Goal: Task Accomplishment & Management: Manage account settings

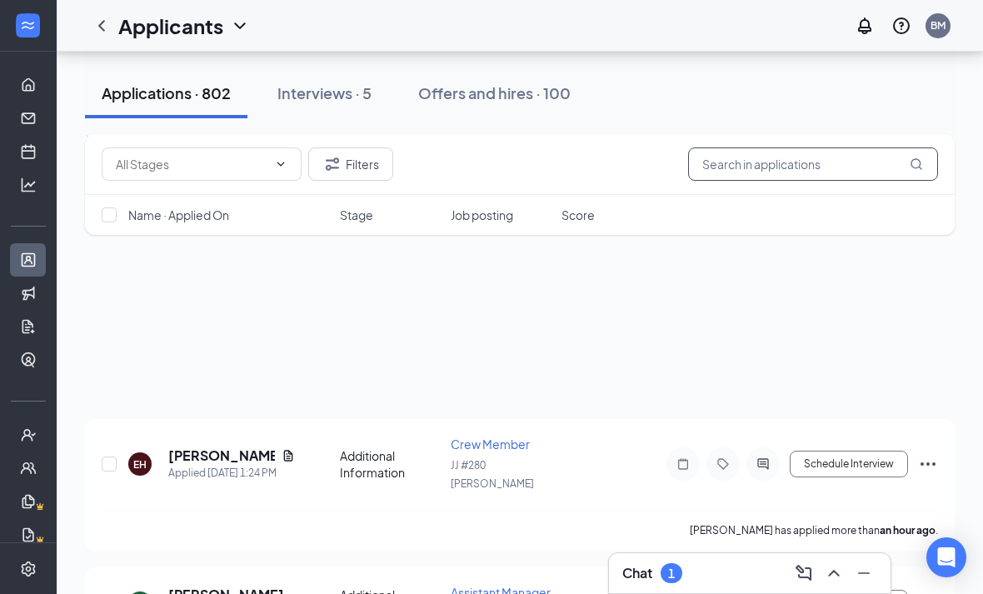
scroll to position [621, 0]
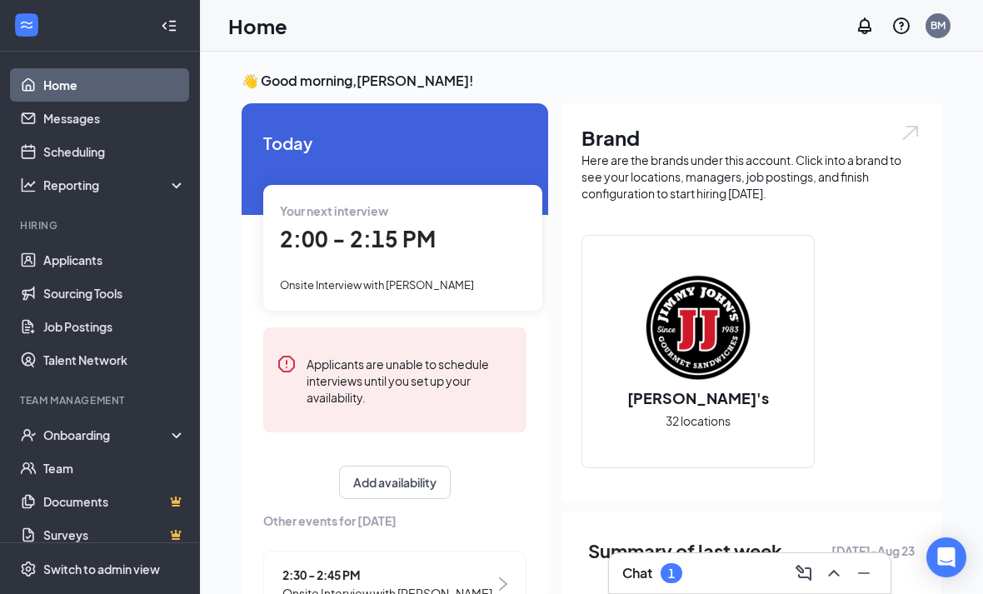
click at [840, 577] on icon "ChevronUp" at bounding box center [834, 573] width 20 height 20
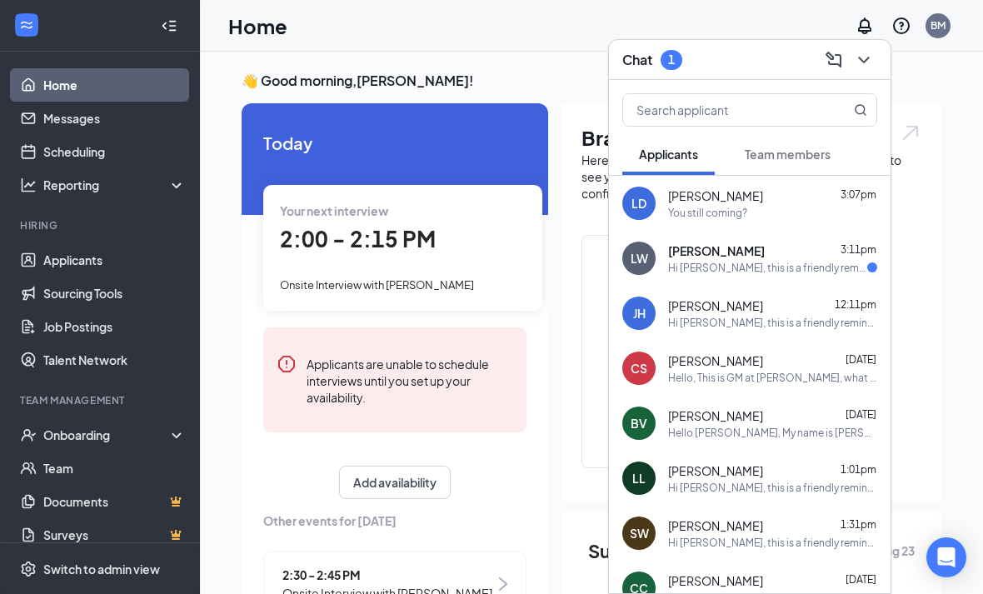
click at [784, 258] on div "Leigha Welch 3:11pm" at bounding box center [772, 250] width 209 height 17
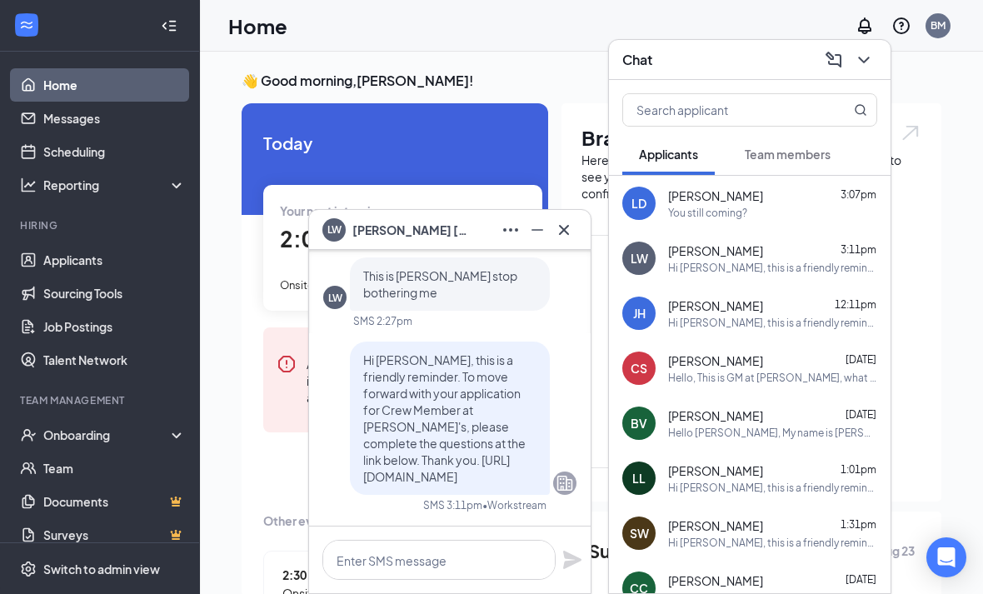
click at [560, 223] on icon "Cross" at bounding box center [564, 230] width 20 height 20
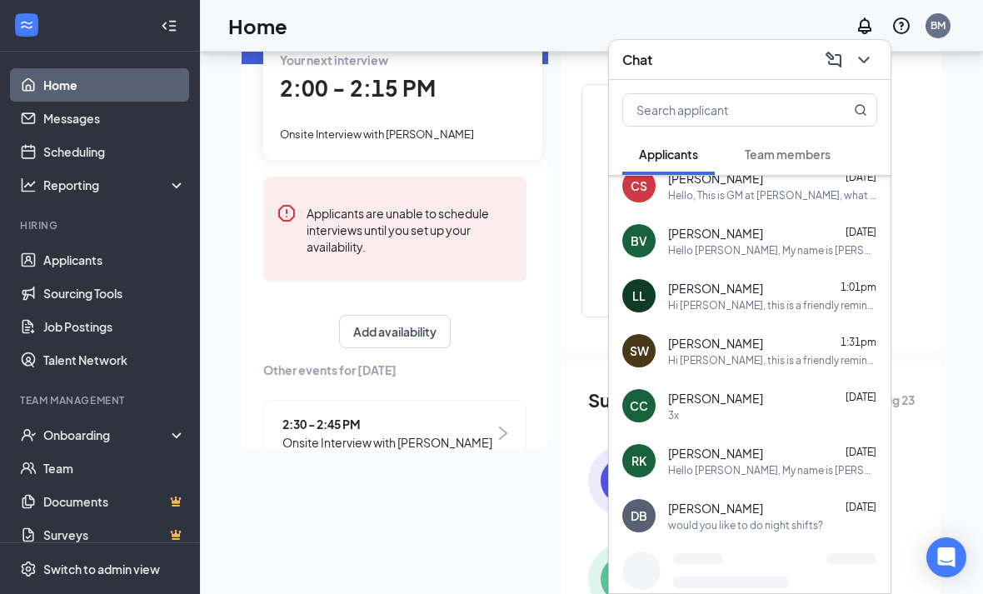
scroll to position [184, 0]
click at [473, 434] on span "Onsite Interview with Samantha Wright" at bounding box center [387, 442] width 210 height 18
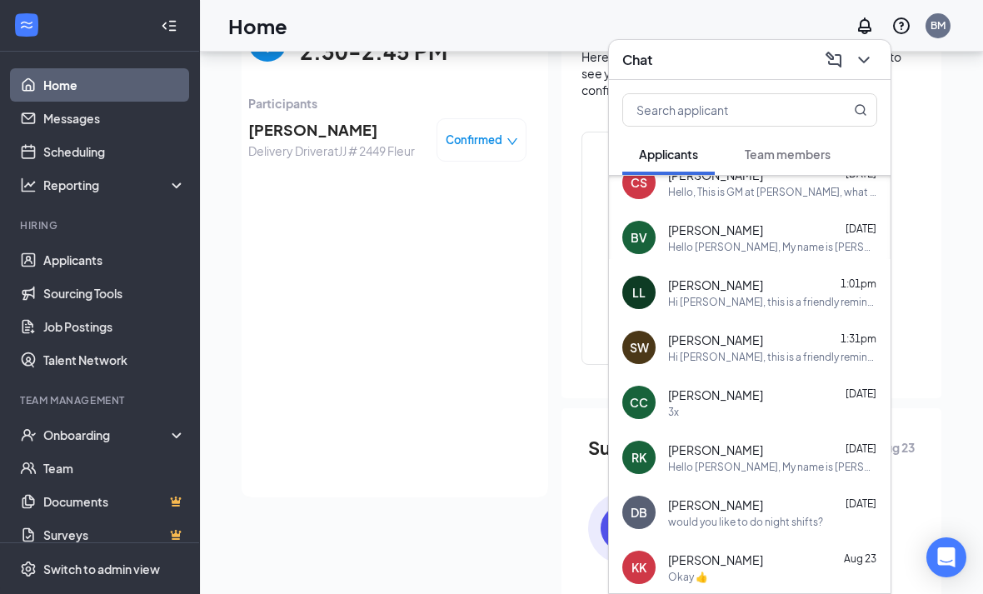
click at [496, 434] on div "Tuesday, Aug 26 2:30-2:45 PM Participants Samantha Wright Delivery Driver at JJ…" at bounding box center [387, 249] width 278 height 464
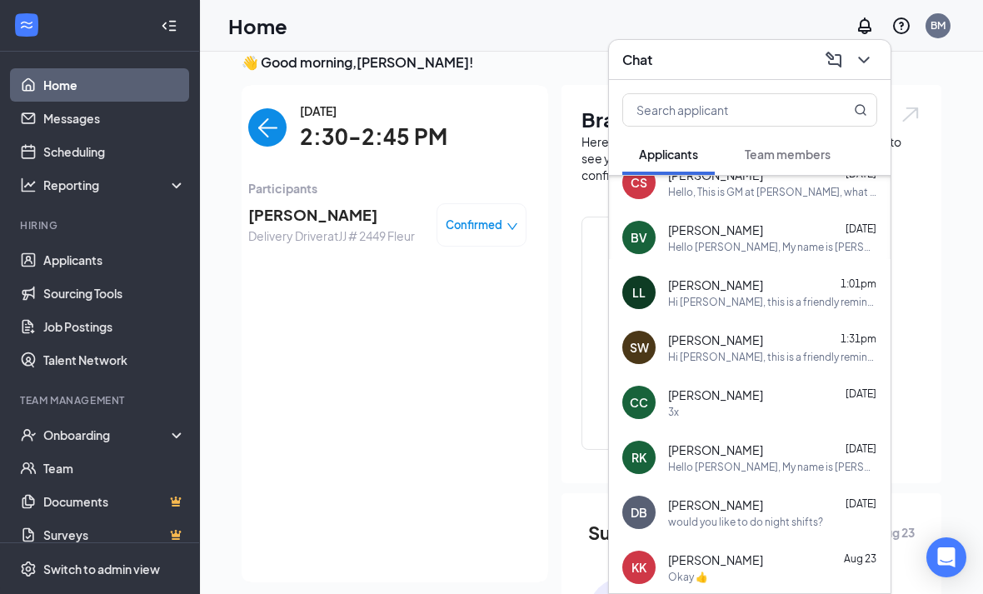
scroll to position [19, 0]
click at [294, 210] on span "Samantha Wright" at bounding box center [331, 213] width 167 height 23
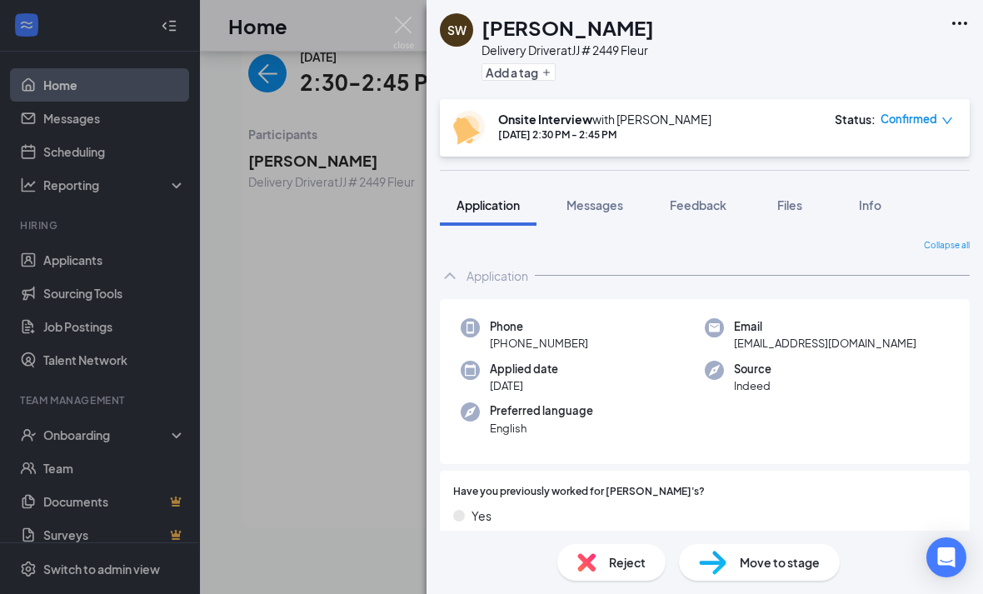
click at [598, 193] on button "Messages" at bounding box center [595, 205] width 90 height 42
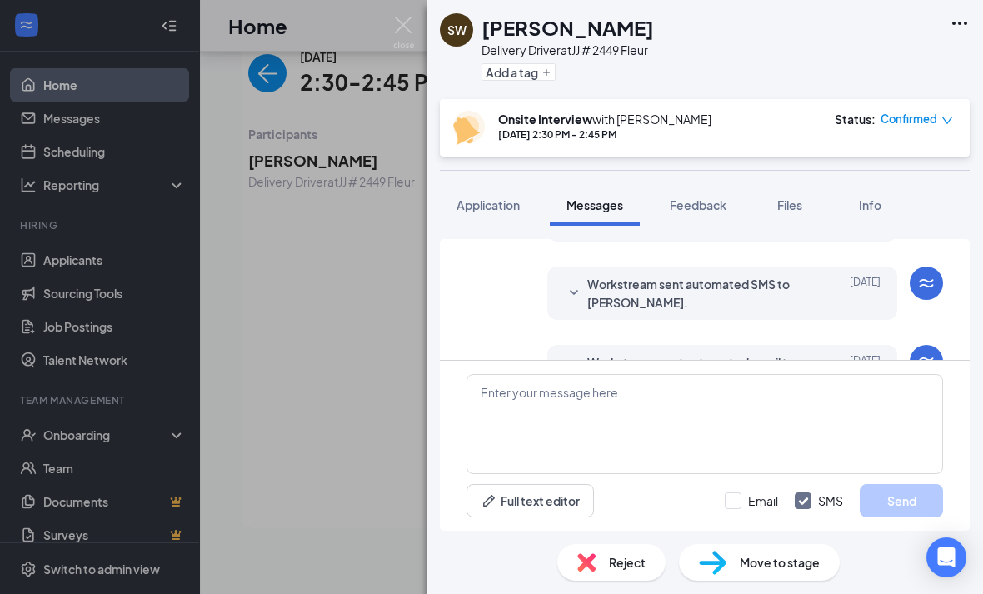
scroll to position [526, 0]
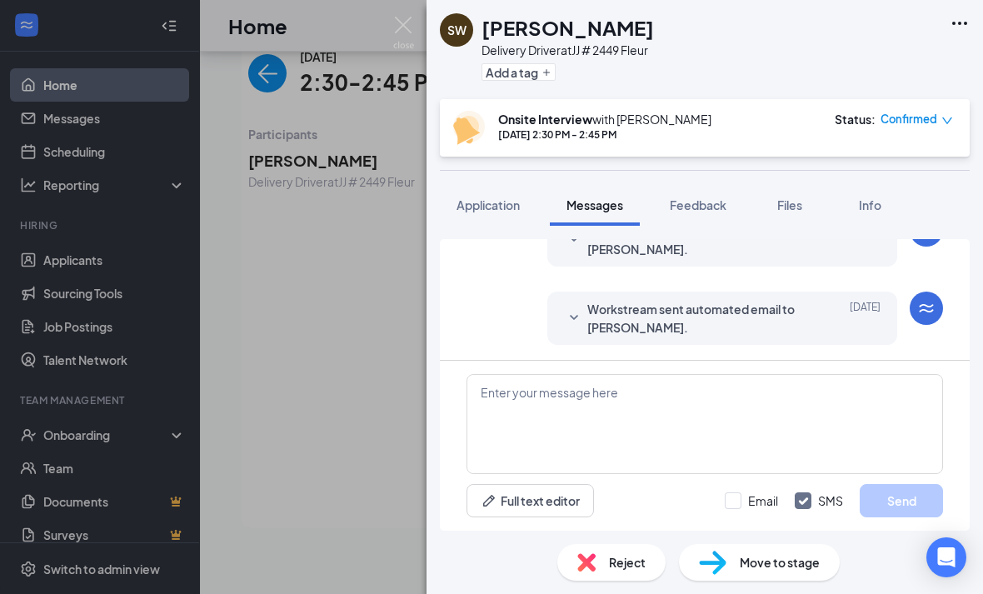
click at [411, 26] on img at bounding box center [403, 33] width 21 height 32
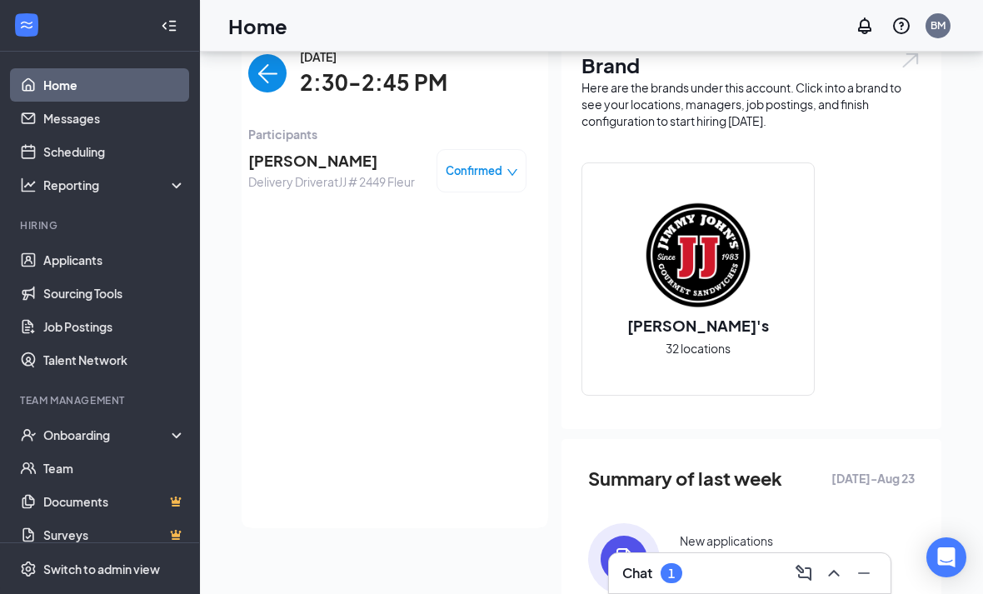
click at [844, 566] on button at bounding box center [833, 573] width 27 height 27
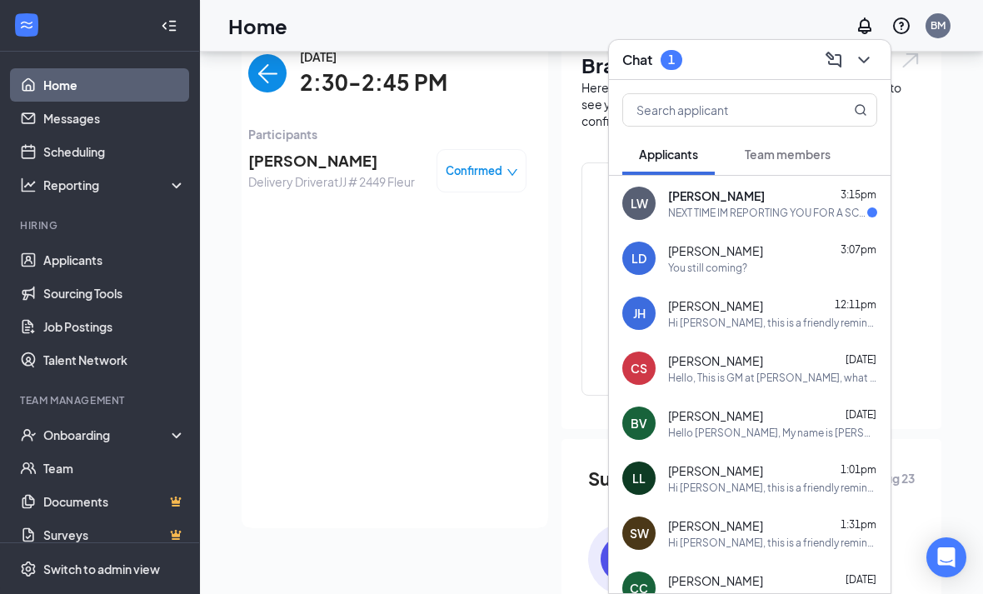
click at [775, 207] on div "NEXT TIME IM REPORTING YOU FOR A SCAM" at bounding box center [767, 213] width 199 height 14
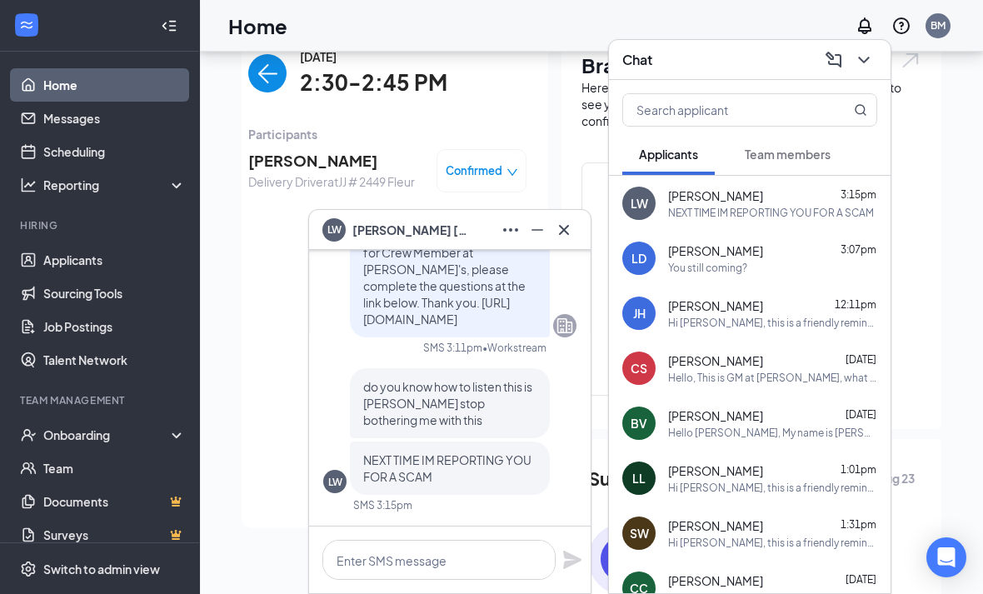
click at [566, 227] on icon "Cross" at bounding box center [564, 229] width 10 height 10
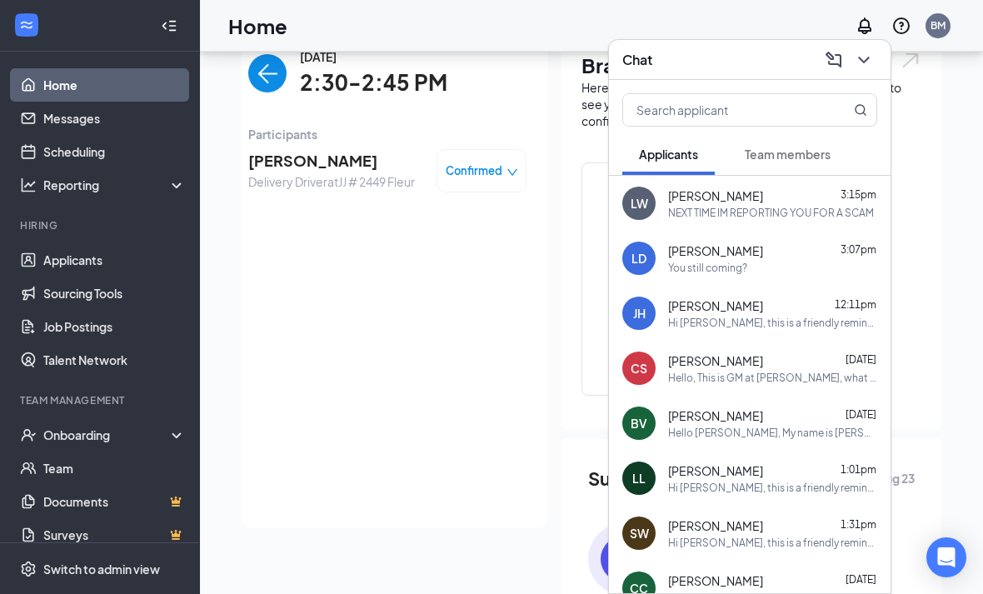
click at [866, 33] on icon "Notifications" at bounding box center [865, 26] width 20 height 20
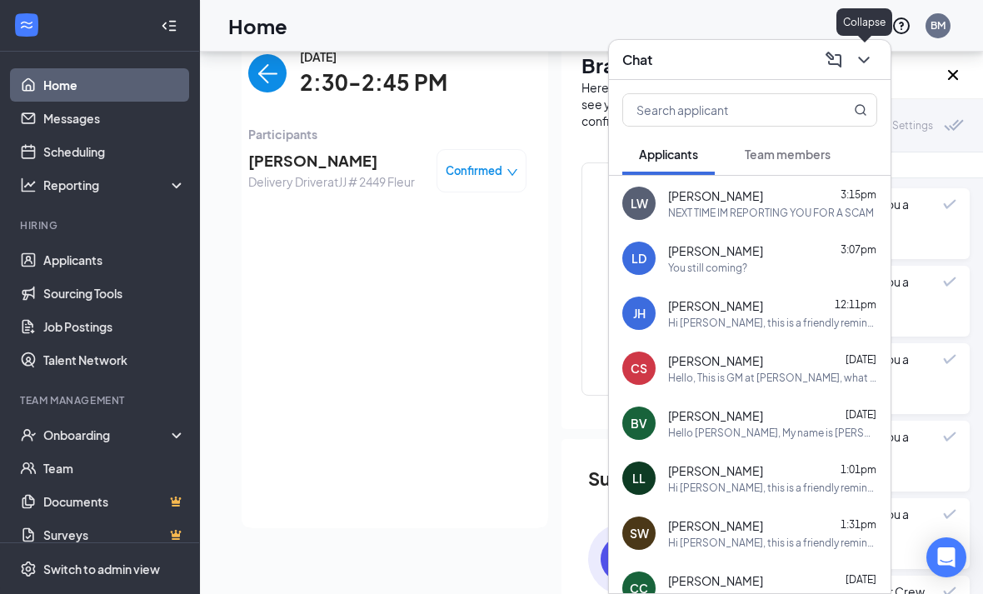
click at [955, 72] on icon "Cross" at bounding box center [953, 75] width 10 height 10
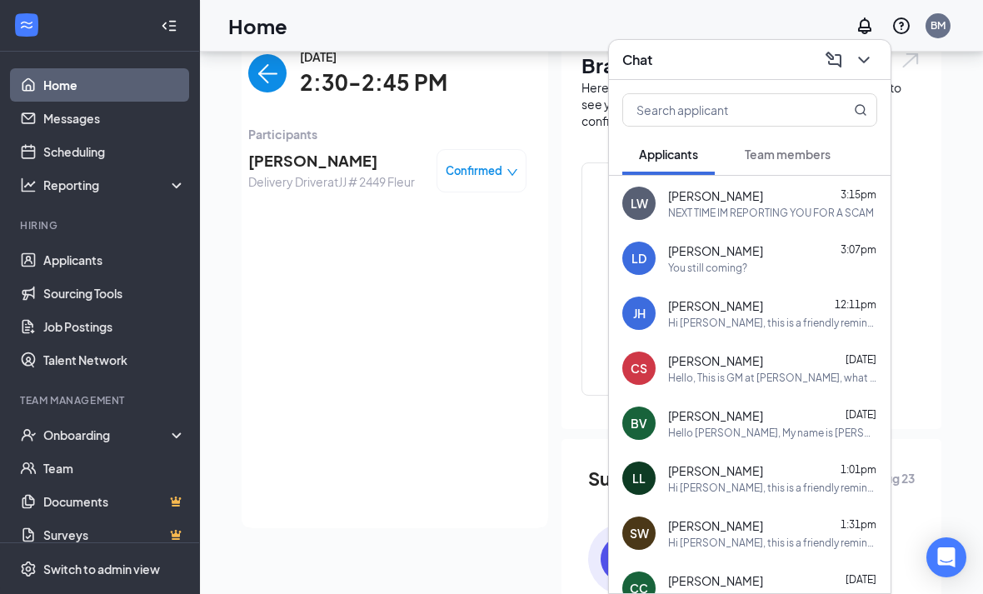
click at [866, 54] on icon "ChevronDown" at bounding box center [864, 60] width 20 height 20
